Goal: Find specific page/section: Find specific page/section

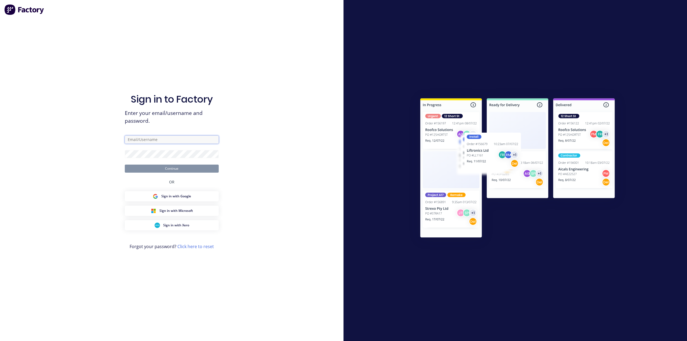
click at [148, 140] on input "text" at bounding box center [172, 140] width 94 height 8
type input "[PERSON_NAME][EMAIL_ADDRESS][DOMAIN_NAME]"
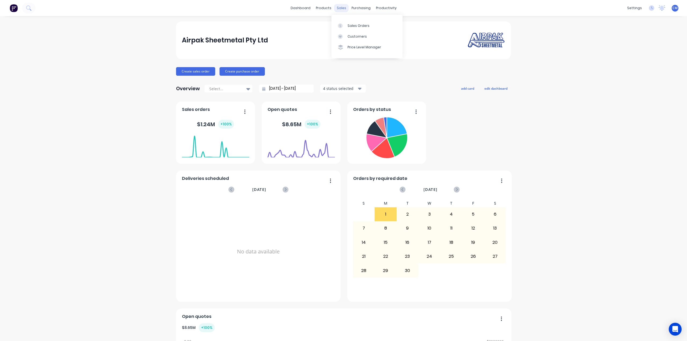
click at [342, 9] on div "sales" at bounding box center [341, 8] width 15 height 8
click at [348, 26] on div "Sales Orders" at bounding box center [359, 25] width 22 height 5
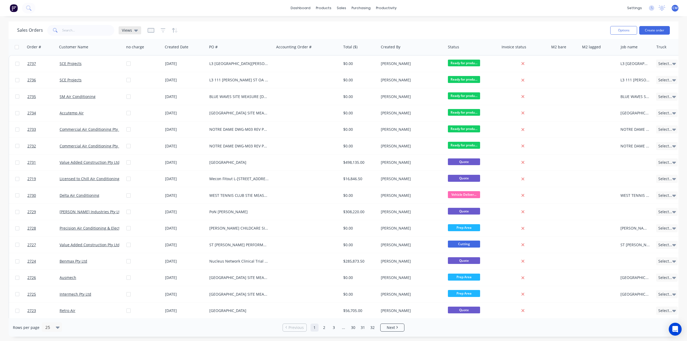
click at [131, 32] on div "Views" at bounding box center [130, 30] width 16 height 5
click at [146, 99] on button "Invoicing required" at bounding box center [150, 97] width 61 height 6
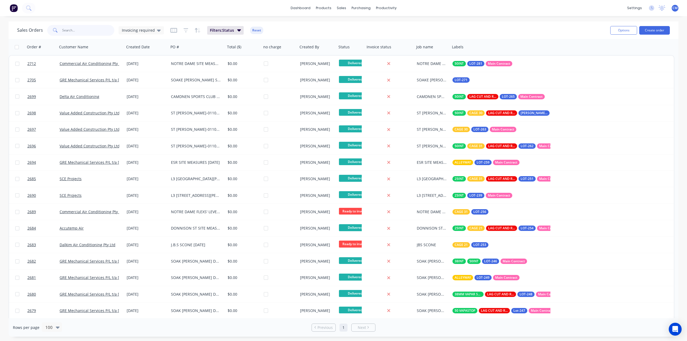
click at [90, 28] on input "text" at bounding box center [88, 30] width 52 height 11
type input "bailair"
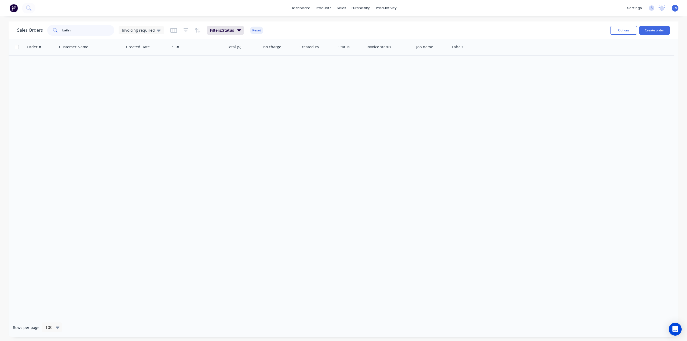
drag, startPoint x: 90, startPoint y: 30, endPoint x: 0, endPoint y: 43, distance: 91.4
click at [0, 43] on div "Sales Orders bailair Invoicing required Filters: Status Reset Options Create or…" at bounding box center [343, 178] width 687 height 315
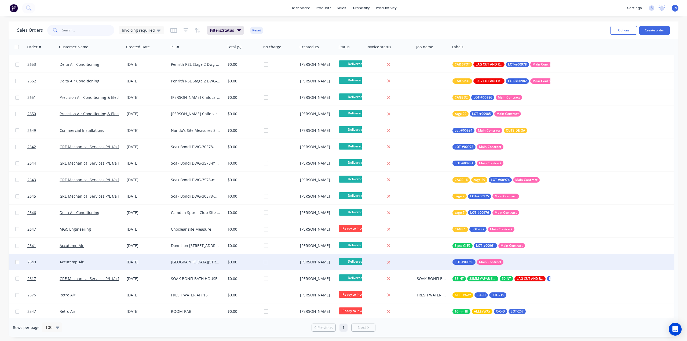
scroll to position [626, 0]
